Goal: Task Accomplishment & Management: Use online tool/utility

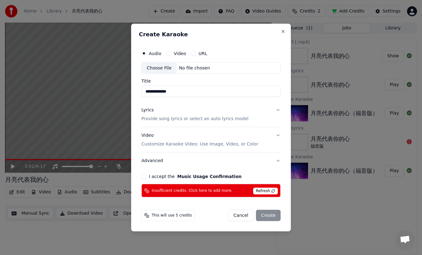
click at [278, 107] on button "Lyrics Provide song lyrics or select an auto lyrics model" at bounding box center [210, 114] width 139 height 25
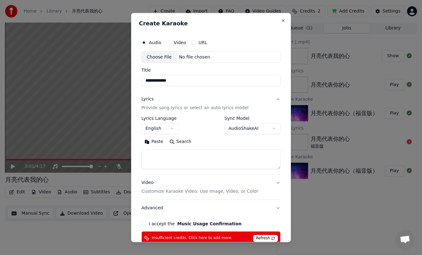
click at [154, 150] on textarea at bounding box center [210, 159] width 139 height 20
paste textarea "**********"
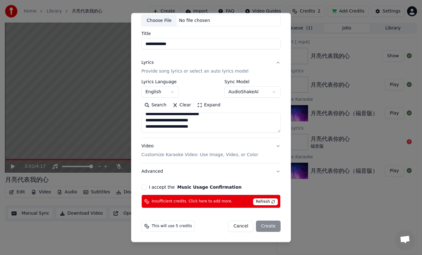
type textarea "**********"
click at [279, 146] on button "Video Customize Karaoke Video: Use Image, Video, or Color" at bounding box center [210, 150] width 139 height 25
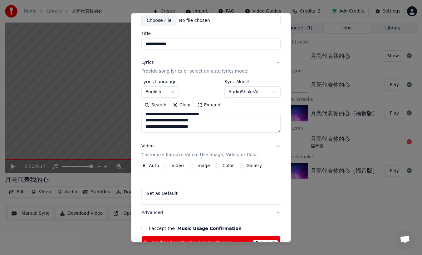
scroll to position [20, 0]
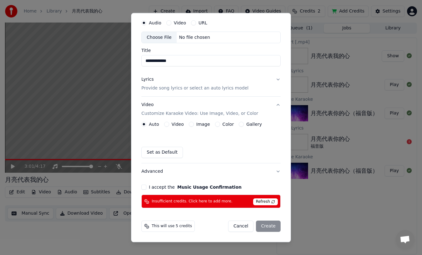
click at [252, 125] on label "Gallery" at bounding box center [254, 124] width 16 height 4
click at [244, 125] on button "Gallery" at bounding box center [241, 124] width 5 height 5
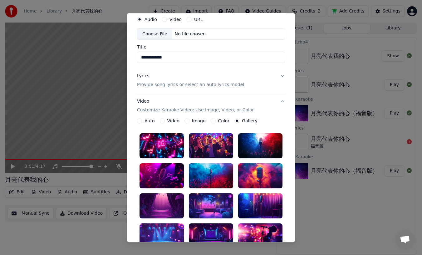
scroll to position [23, 0]
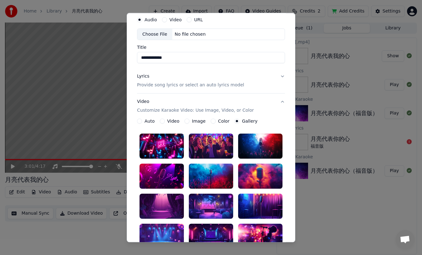
click at [196, 121] on label "Image" at bounding box center [199, 121] width 14 height 4
click at [190, 121] on button "Image" at bounding box center [187, 121] width 5 height 5
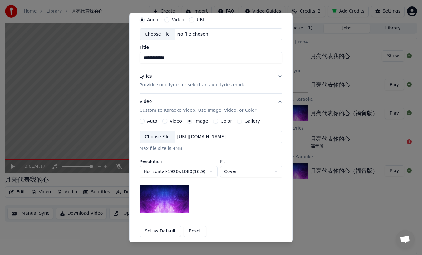
click at [223, 121] on label "Color" at bounding box center [227, 121] width 12 height 4
click at [218, 121] on button "Color" at bounding box center [215, 121] width 5 height 5
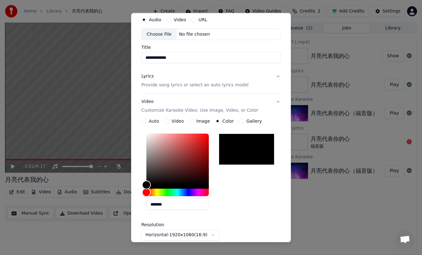
click at [175, 121] on label "Video" at bounding box center [178, 121] width 12 height 4
click at [169, 121] on button "Video" at bounding box center [166, 121] width 5 height 5
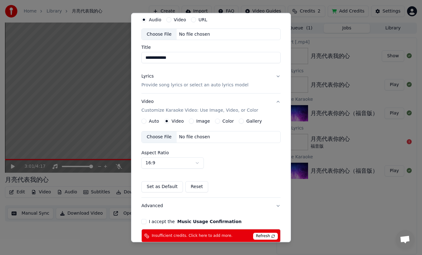
click at [153, 120] on label "Auto" at bounding box center [154, 121] width 10 height 4
click at [146, 120] on button "Auto" at bounding box center [143, 121] width 5 height 5
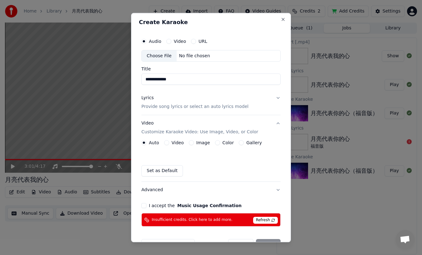
scroll to position [0, 0]
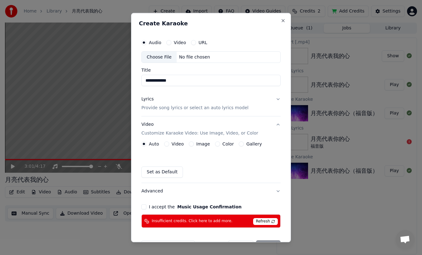
click at [151, 147] on div "Auto Video Image Color Gallery Set as Default" at bounding box center [210, 159] width 139 height 36
click at [276, 98] on button "Lyrics Provide song lyrics or select an auto lyrics model" at bounding box center [210, 103] width 139 height 25
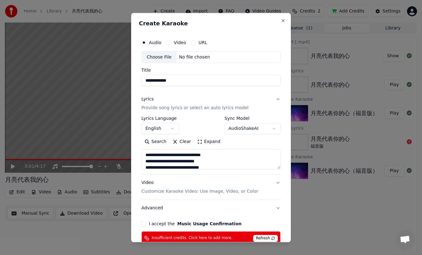
click at [276, 98] on button "Lyrics Provide song lyrics or select an auto lyrics model" at bounding box center [210, 103] width 139 height 25
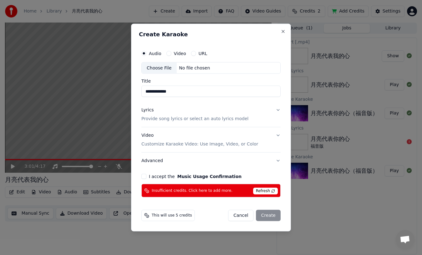
click at [279, 135] on button "Video Customize Karaoke Video: Use Image, Video, or Color" at bounding box center [210, 139] width 139 height 25
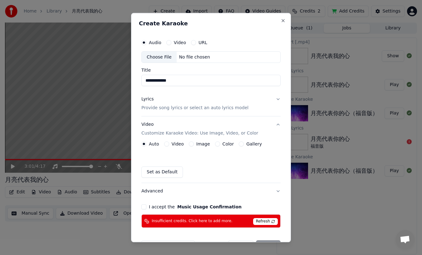
click at [279, 135] on button "Video Customize Karaoke Video: Use Image, Video, or Color" at bounding box center [210, 129] width 139 height 25
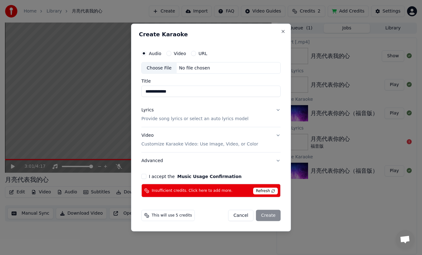
click at [278, 135] on button "Video Customize Karaoke Video: Use Image, Video, or Color" at bounding box center [210, 139] width 139 height 25
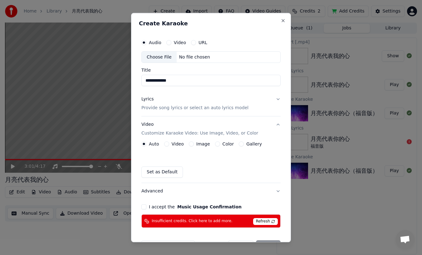
click at [153, 157] on div "Auto Video Image Color Gallery Set as Default" at bounding box center [210, 159] width 139 height 36
click at [146, 152] on div "Auto Video Image Color Gallery Set as Default" at bounding box center [210, 159] width 139 height 36
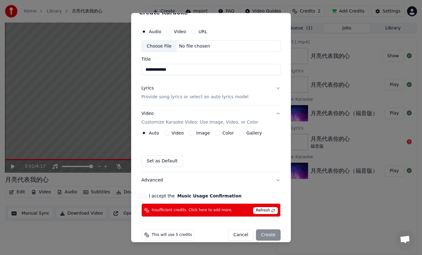
scroll to position [20, 0]
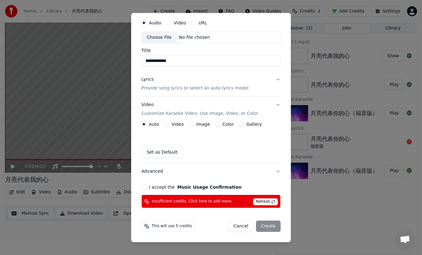
click at [266, 199] on span "Refresh" at bounding box center [265, 201] width 25 height 7
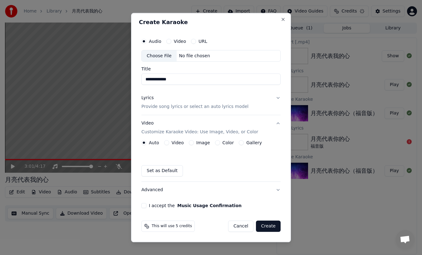
scroll to position [1, 0]
click at [224, 170] on div "Set as Default" at bounding box center [210, 170] width 139 height 11
click at [160, 169] on button "Set as Default" at bounding box center [162, 170] width 42 height 11
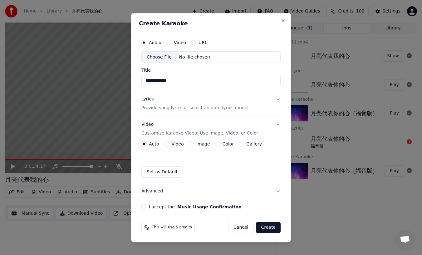
click at [166, 55] on div "Choose File" at bounding box center [159, 57] width 35 height 11
type input "**********"
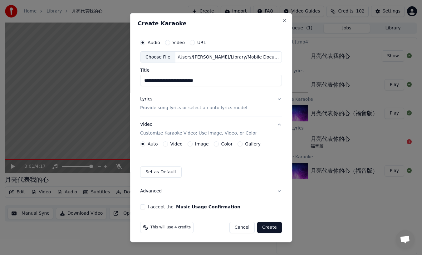
click at [249, 142] on label "Gallery" at bounding box center [253, 144] width 16 height 4
click at [243, 142] on button "Gallery" at bounding box center [240, 143] width 5 height 5
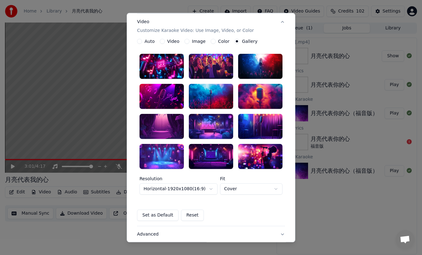
scroll to position [113, 0]
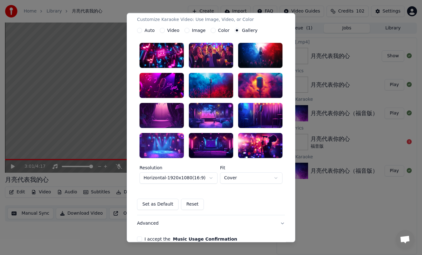
click at [277, 177] on body "**********" at bounding box center [211, 127] width 422 height 255
click at [197, 196] on body "**********" at bounding box center [211, 127] width 422 height 255
click at [277, 176] on body "**********" at bounding box center [211, 127] width 422 height 255
click at [203, 190] on body "**********" at bounding box center [211, 127] width 422 height 255
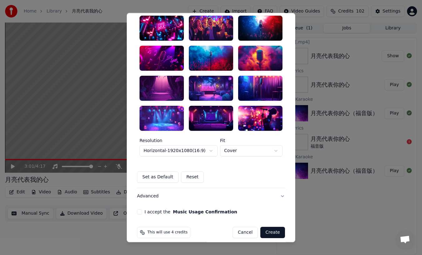
scroll to position [147, 0]
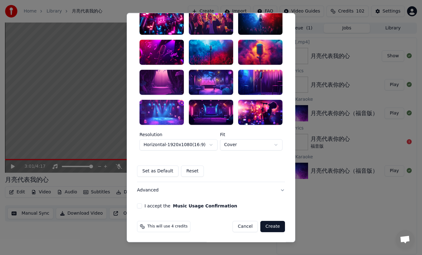
click at [282, 189] on button "Advanced" at bounding box center [211, 190] width 148 height 16
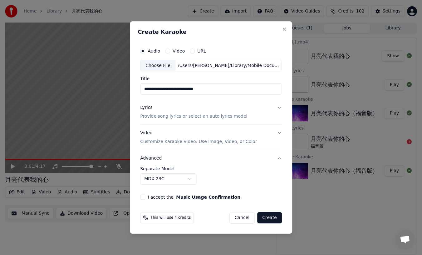
scroll to position [0, 0]
click at [244, 142] on p "Customize Karaoke Video: Use Image, Video, or Color" at bounding box center [198, 141] width 117 height 6
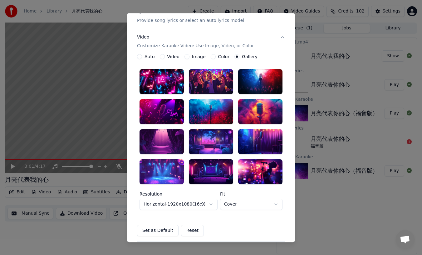
scroll to position [66, 0]
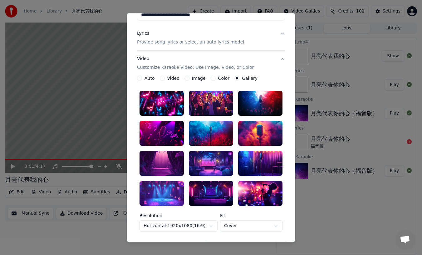
click at [206, 164] on div at bounding box center [211, 163] width 44 height 25
click at [220, 166] on div at bounding box center [211, 163] width 44 height 25
click at [226, 158] on icon at bounding box center [225, 158] width 3 height 2
click at [178, 79] on label "Video" at bounding box center [173, 78] width 12 height 4
click at [165, 79] on button "Video" at bounding box center [162, 78] width 5 height 5
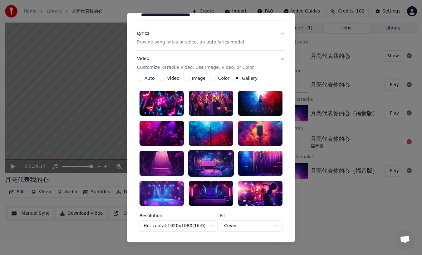
scroll to position [39, 0]
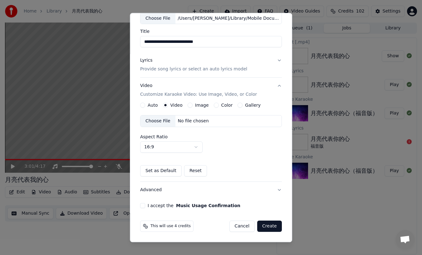
click at [207, 105] on div "Auto Video Image Color Gallery" at bounding box center [200, 105] width 121 height 5
click at [196, 104] on label "Image" at bounding box center [202, 105] width 14 height 4
click at [193, 104] on button "Image" at bounding box center [190, 105] width 5 height 5
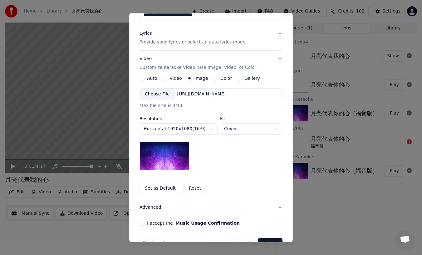
scroll to position [83, 0]
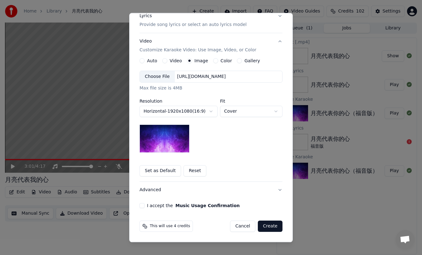
click at [193, 167] on button "Reset" at bounding box center [195, 170] width 23 height 11
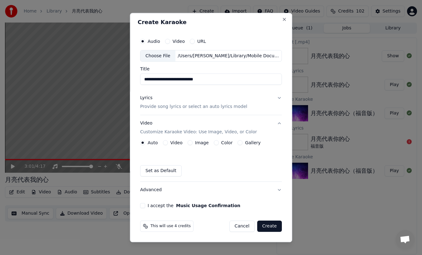
click at [201, 142] on label "Image" at bounding box center [202, 143] width 14 height 4
click at [193, 142] on button "Image" at bounding box center [190, 142] width 5 height 5
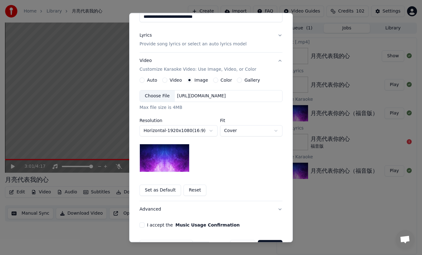
scroll to position [67, 0]
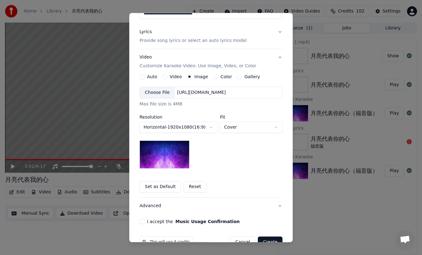
click at [192, 186] on button "Reset" at bounding box center [195, 186] width 23 height 11
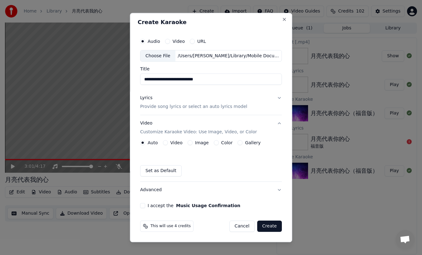
scroll to position [1, 0]
click at [226, 142] on label "Color" at bounding box center [227, 143] width 12 height 4
click at [219, 142] on button "Color" at bounding box center [216, 142] width 5 height 5
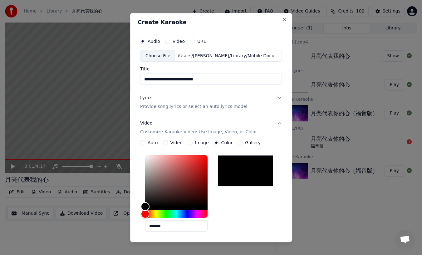
click at [248, 142] on label "Gallery" at bounding box center [253, 143] width 16 height 4
click at [243, 142] on button "Gallery" at bounding box center [240, 142] width 5 height 5
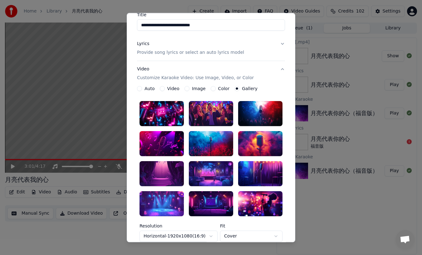
scroll to position [56, 0]
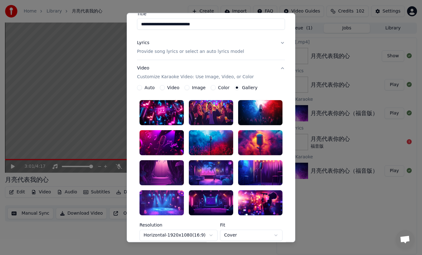
click at [149, 88] on label "Auto" at bounding box center [150, 88] width 10 height 4
click at [142, 88] on button "Auto" at bounding box center [139, 87] width 5 height 5
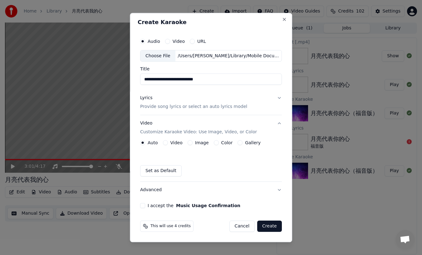
scroll to position [1, 0]
click at [225, 141] on label "Color" at bounding box center [227, 143] width 12 height 4
click at [219, 141] on button "Color" at bounding box center [216, 142] width 5 height 5
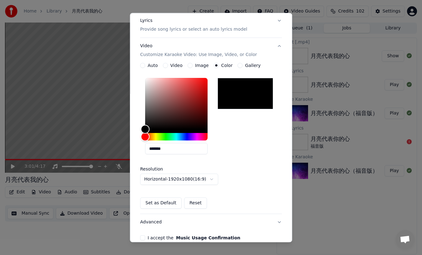
scroll to position [82, 0]
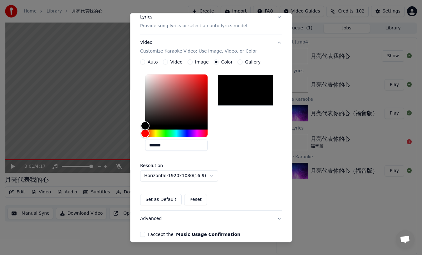
click at [175, 144] on input "*******" at bounding box center [176, 145] width 62 height 11
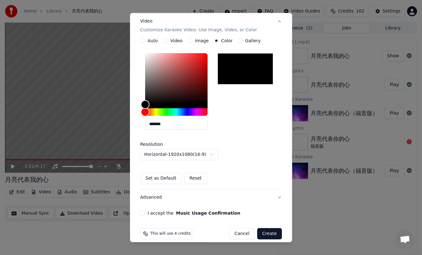
scroll to position [111, 0]
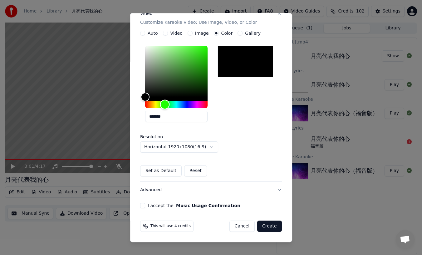
click at [166, 105] on div "Hue" at bounding box center [176, 104] width 62 height 7
click at [169, 103] on div "Hue" at bounding box center [165, 105] width 10 height 10
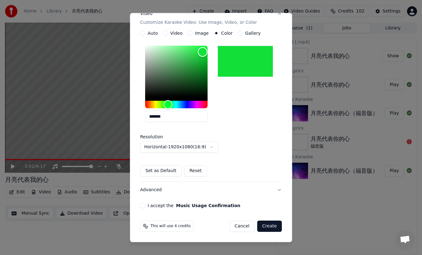
click at [203, 52] on div "Color" at bounding box center [176, 71] width 62 height 51
type input "*******"
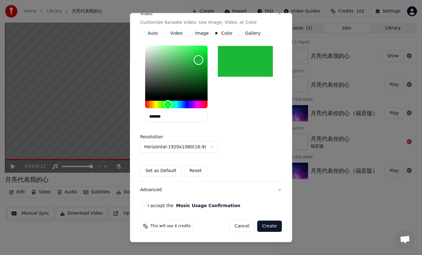
click at [199, 60] on div "Color" at bounding box center [176, 71] width 62 height 51
click at [270, 226] on button "Create" at bounding box center [269, 226] width 25 height 11
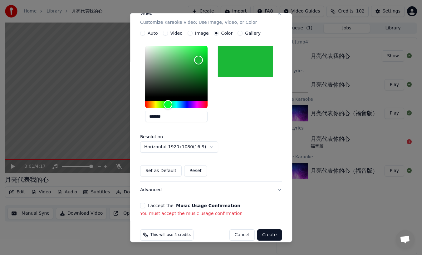
click at [144, 207] on button "I accept the Music Usage Confirmation" at bounding box center [142, 205] width 5 height 5
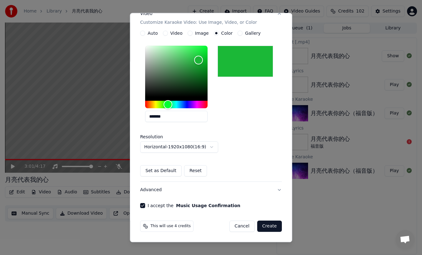
click at [273, 226] on button "Create" at bounding box center [269, 226] width 25 height 11
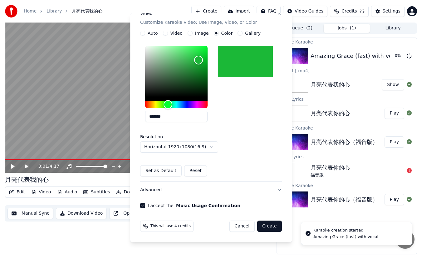
scroll to position [1, 0]
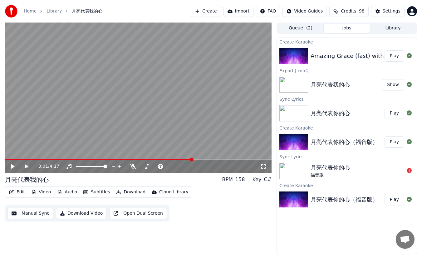
click at [396, 58] on button "Play" at bounding box center [395, 55] width 20 height 11
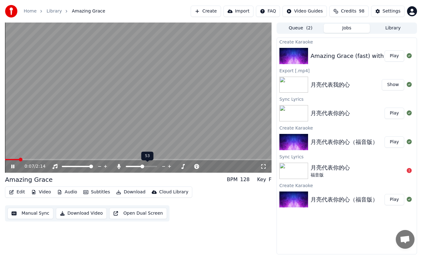
click at [142, 168] on span at bounding box center [143, 166] width 4 height 4
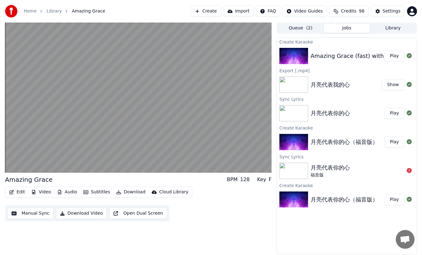
click at [80, 214] on button "Download Video" at bounding box center [81, 212] width 51 height 11
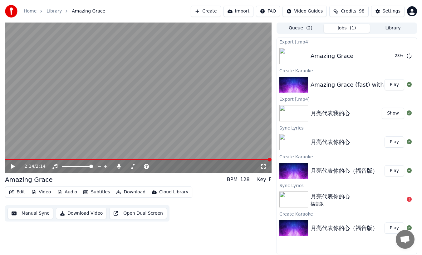
click at [80, 211] on button "Download Video" at bounding box center [81, 212] width 51 height 11
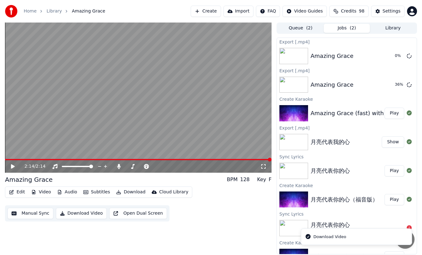
click at [353, 238] on li "Download Video" at bounding box center [356, 236] width 111 height 17
click at [327, 237] on div "Download Video" at bounding box center [330, 236] width 33 height 6
click at [357, 236] on li "Download Video" at bounding box center [356, 236] width 111 height 17
click at [375, 235] on li "Download Video" at bounding box center [356, 236] width 111 height 17
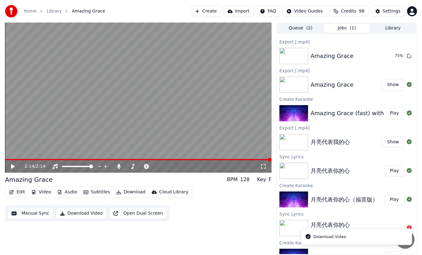
click at [392, 85] on button "Show" at bounding box center [393, 84] width 22 height 11
click at [392, 56] on button "Show" at bounding box center [393, 55] width 22 height 11
click at [137, 213] on button "Open Dual Screen" at bounding box center [138, 212] width 58 height 11
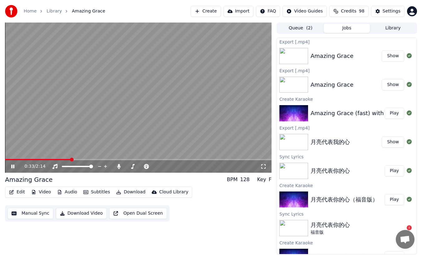
click at [146, 211] on button "Open Dual Screen" at bounding box center [138, 212] width 58 height 11
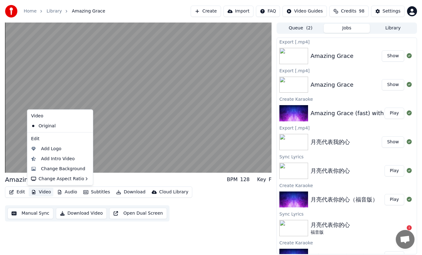
click at [42, 193] on button "Video" at bounding box center [41, 191] width 25 height 9
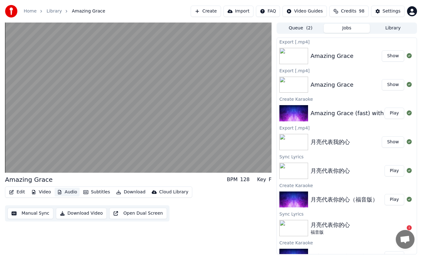
click at [68, 191] on button "Audio" at bounding box center [67, 191] width 25 height 9
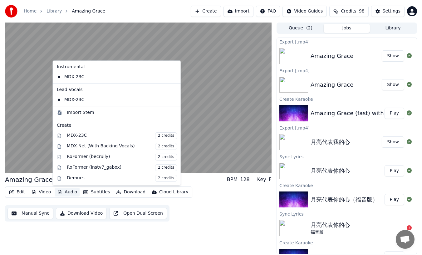
click at [67, 191] on button "Audio" at bounding box center [67, 191] width 25 height 9
click at [59, 100] on div "MDX-23C" at bounding box center [112, 99] width 116 height 10
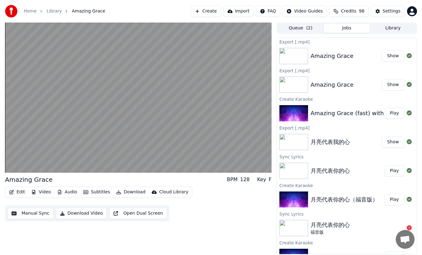
click at [69, 192] on button "Audio" at bounding box center [67, 191] width 25 height 9
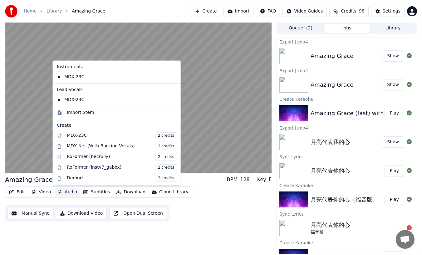
click at [172, 99] on icon at bounding box center [174, 99] width 4 height 5
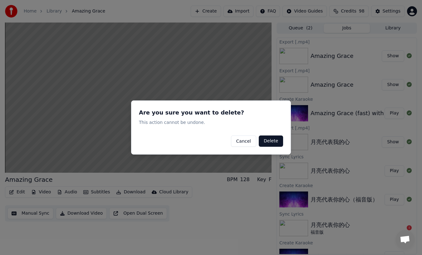
click at [242, 141] on button "Cancel" at bounding box center [243, 140] width 25 height 11
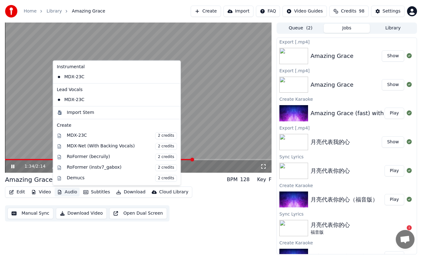
click at [71, 192] on button "Audio" at bounding box center [67, 191] width 25 height 9
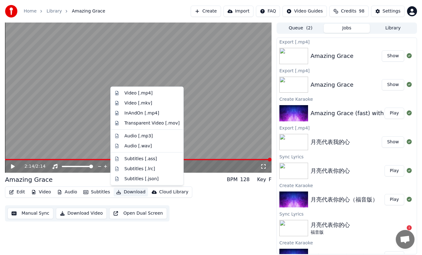
click at [130, 192] on button "Download" at bounding box center [131, 191] width 34 height 9
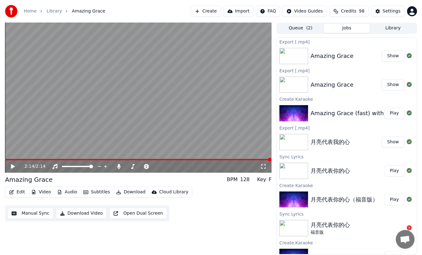
click at [132, 191] on button "Download" at bounding box center [131, 191] width 34 height 9
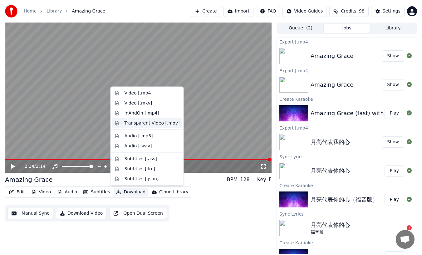
click at [139, 122] on div "Transparent Video [.mov]" at bounding box center [152, 123] width 55 height 6
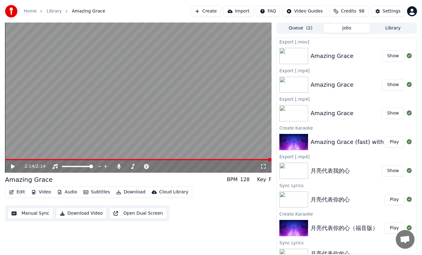
click at [395, 55] on button "Show" at bounding box center [393, 55] width 22 height 11
click at [69, 191] on button "Audio" at bounding box center [67, 191] width 25 height 9
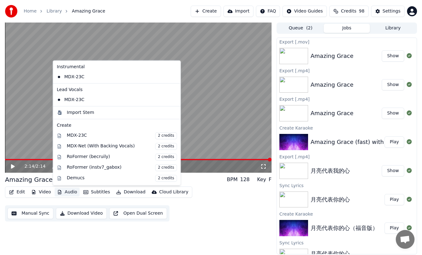
click at [172, 98] on icon at bounding box center [175, 99] width 7 height 5
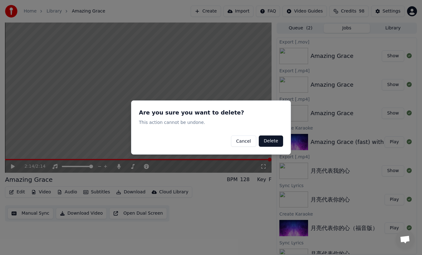
click at [269, 140] on button "Delete" at bounding box center [271, 140] width 24 height 11
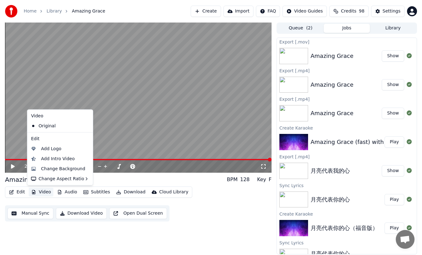
click at [40, 192] on button "Video" at bounding box center [41, 191] width 25 height 9
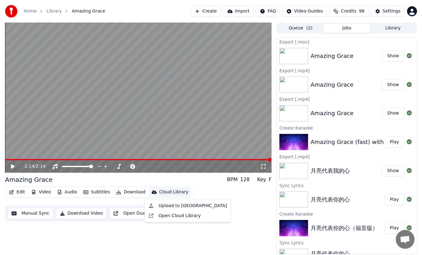
click at [237, 198] on div "Edit Video Audio Subtitles Download Cloud Library Manual Sync Download Video Op…" at bounding box center [138, 203] width 267 height 35
click at [131, 191] on button "Download" at bounding box center [131, 191] width 34 height 9
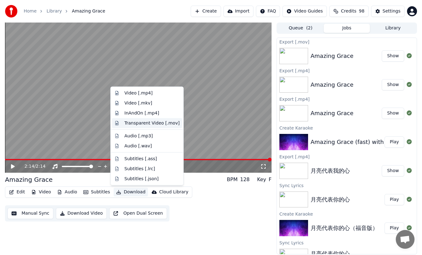
click at [148, 122] on div "Transparent Video [.mov]" at bounding box center [152, 123] width 55 height 6
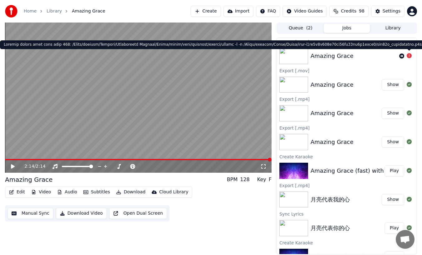
click at [410, 55] on icon at bounding box center [409, 55] width 5 height 5
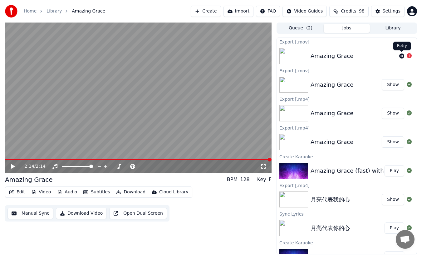
click at [400, 55] on icon at bounding box center [401, 55] width 5 height 5
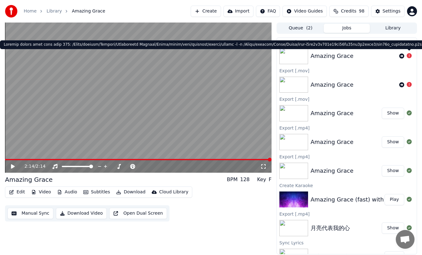
click at [412, 56] on div at bounding box center [405, 55] width 17 height 7
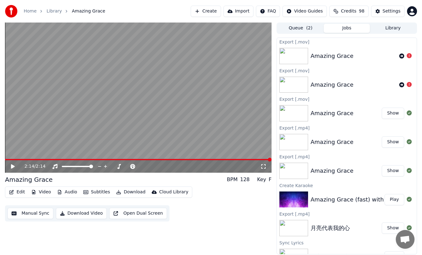
click at [394, 113] on button "Show" at bounding box center [393, 112] width 22 height 11
